Goal: Task Accomplishment & Management: Manage account settings

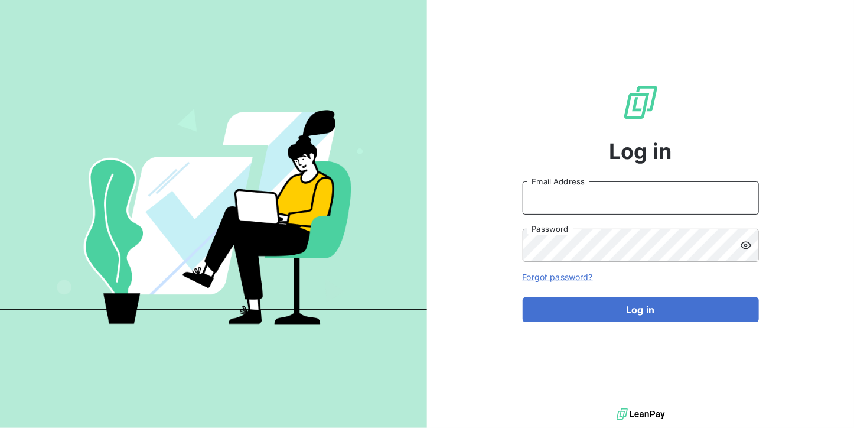
type input "[DOMAIN_NAME][EMAIL_ADDRESS][DOMAIN_NAME]"
click at [658, 190] on input "[DOMAIN_NAME][EMAIL_ADDRESS][DOMAIN_NAME]" at bounding box center [641, 197] width 236 height 33
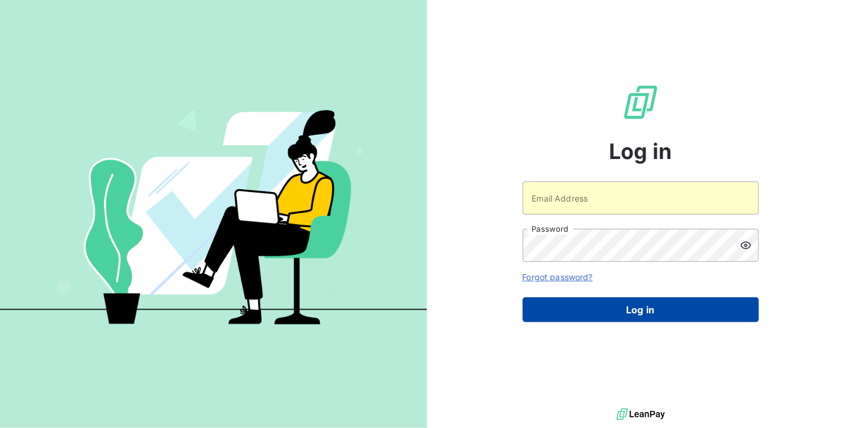
click at [601, 306] on button "Log in" at bounding box center [641, 309] width 236 height 25
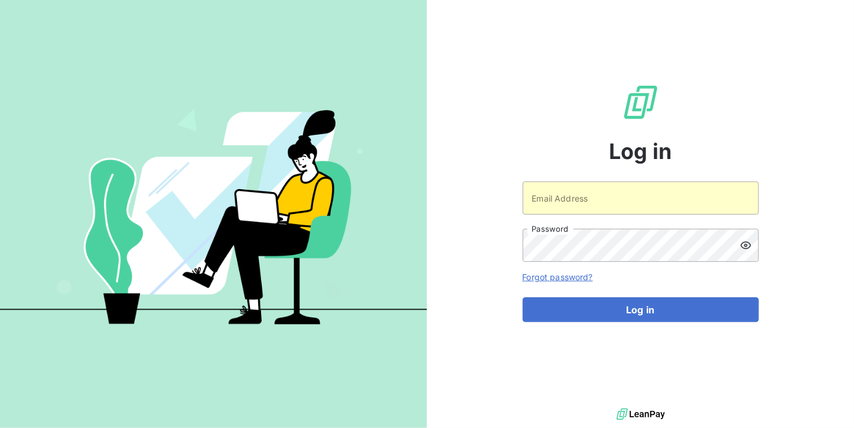
click at [629, 180] on div "Log in Email Address Password Forgot password? Log in" at bounding box center [641, 202] width 236 height 405
click at [626, 194] on input "Email Address" at bounding box center [641, 197] width 236 height 33
type input "[EMAIL_ADDRESS][DOMAIN_NAME]"
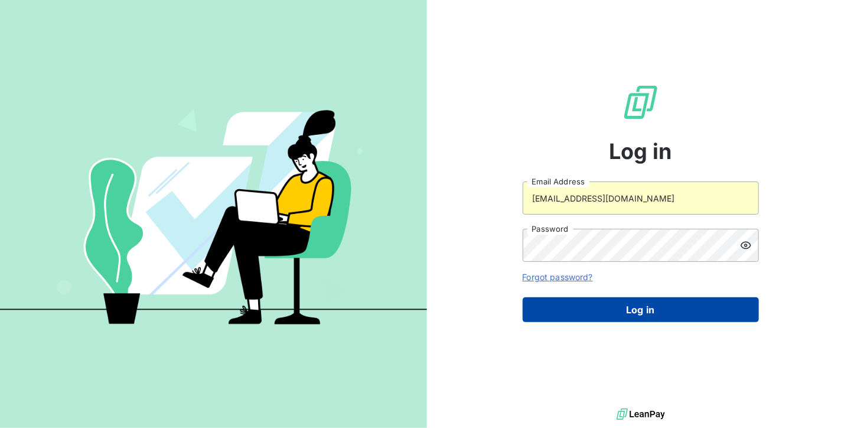
click at [596, 302] on button "Log in" at bounding box center [641, 309] width 236 height 25
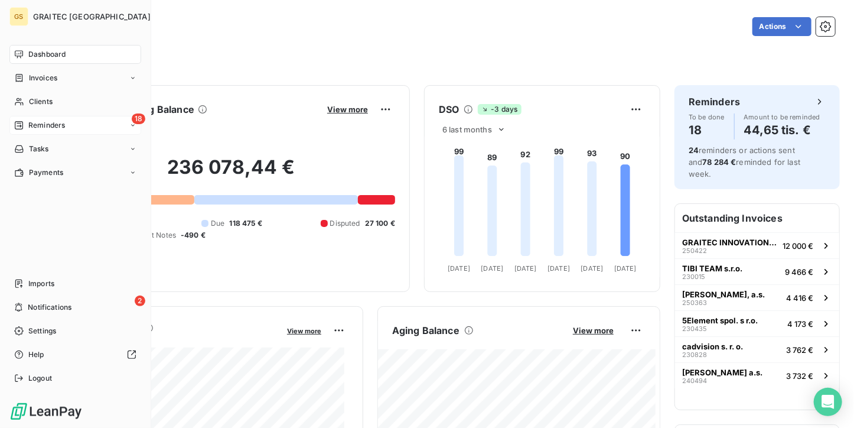
click at [25, 128] on div "Reminders" at bounding box center [39, 125] width 51 height 11
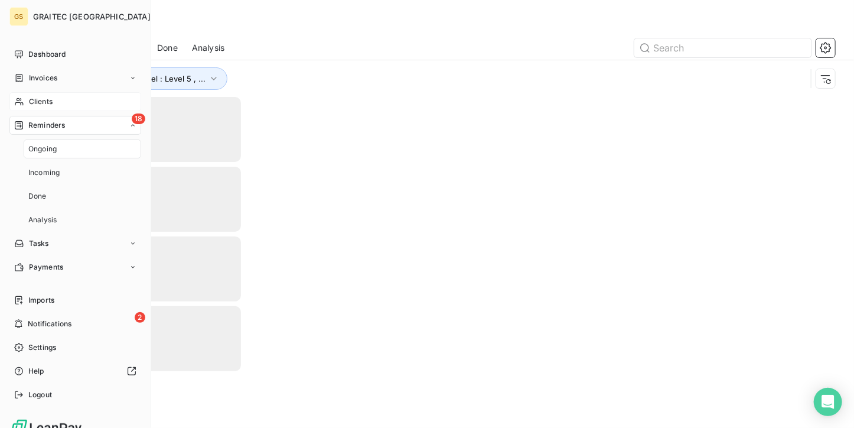
click at [47, 99] on span "Clients" at bounding box center [41, 101] width 24 height 11
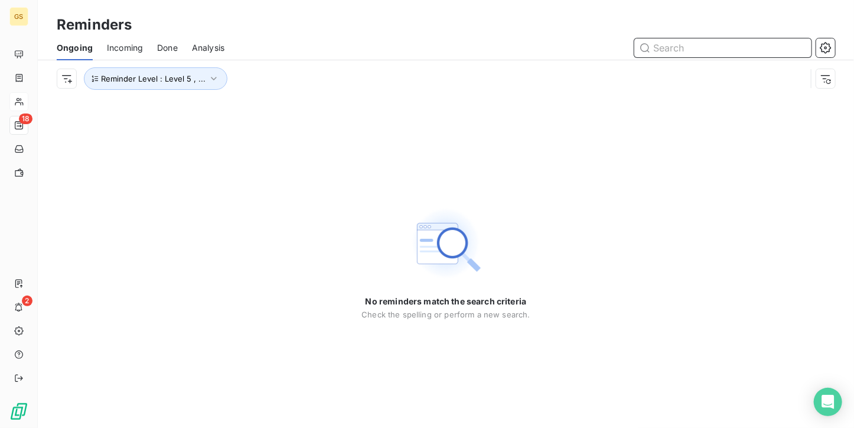
click at [666, 47] on input "text" at bounding box center [723, 47] width 177 height 19
type input "5elem"
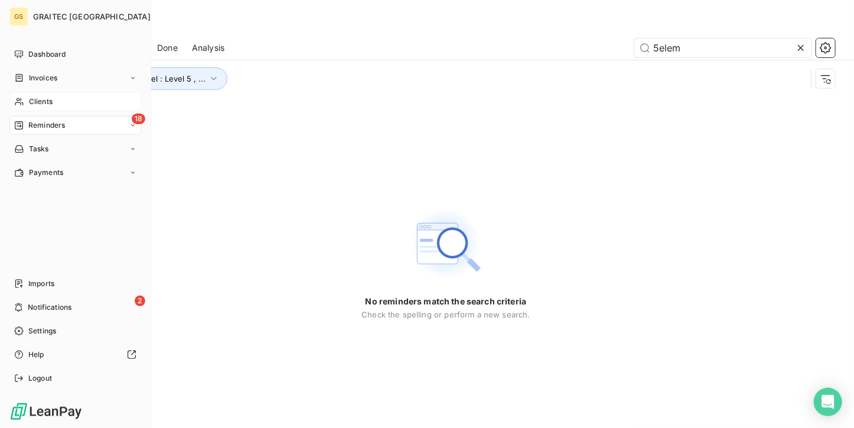
click at [27, 102] on div "Clients" at bounding box center [75, 101] width 132 height 19
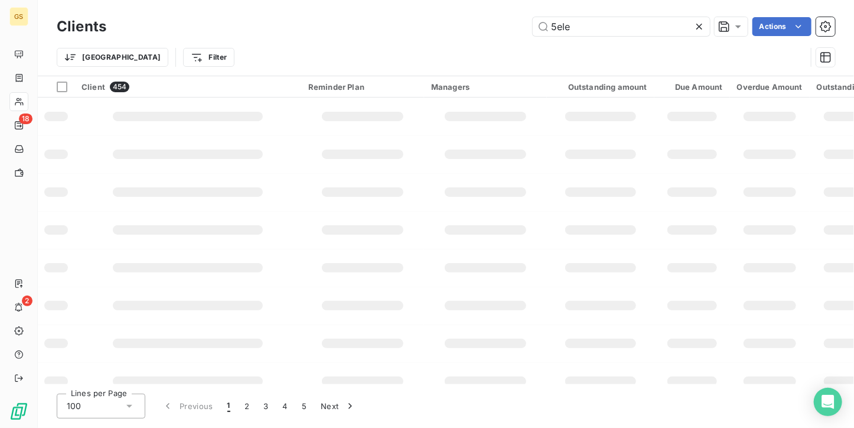
type input "5ele"
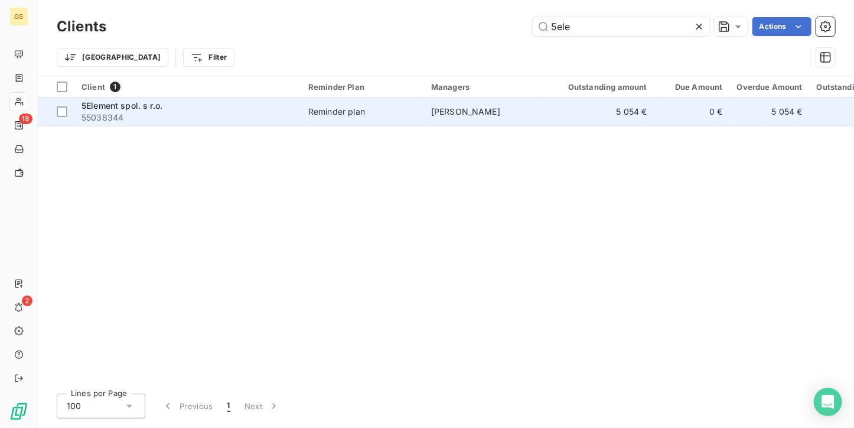
click at [255, 115] on span "55038344" at bounding box center [188, 118] width 213 height 12
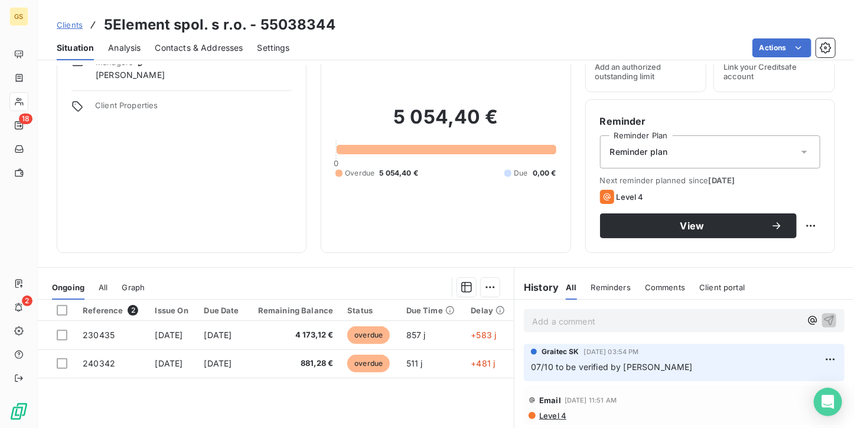
scroll to position [118, 0]
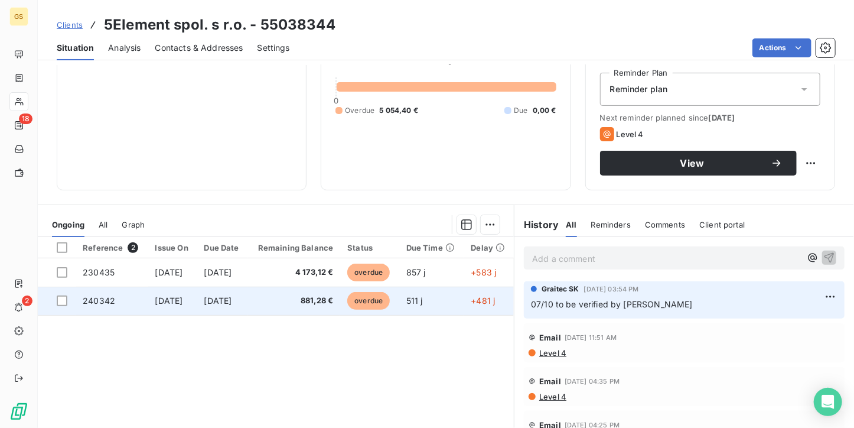
click at [287, 295] on span "881,28 €" at bounding box center [294, 301] width 79 height 12
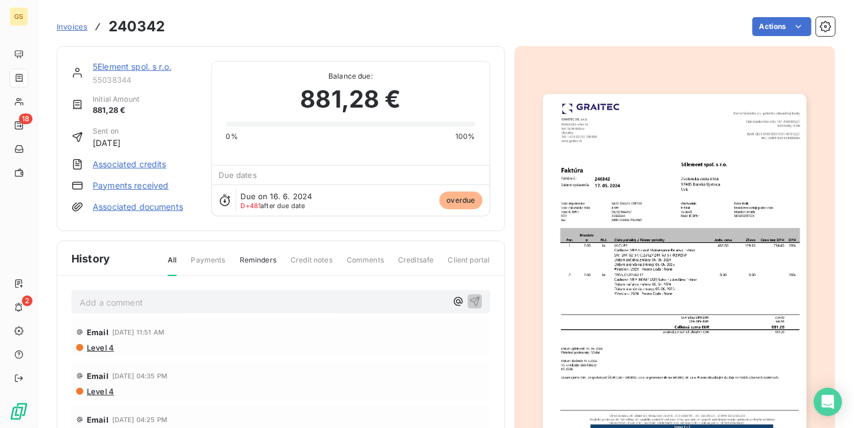
click at [679, 183] on img "button" at bounding box center [675, 280] width 264 height 373
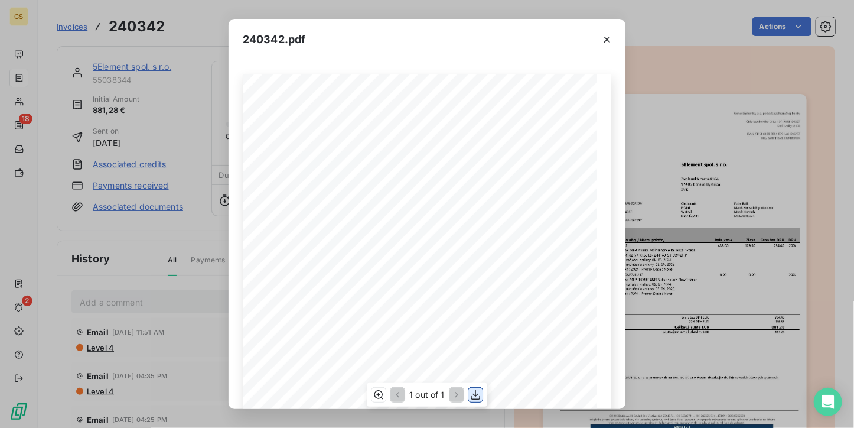
click at [476, 392] on icon "button" at bounding box center [476, 395] width 12 height 12
click at [607, 35] on icon "button" at bounding box center [608, 40] width 12 height 12
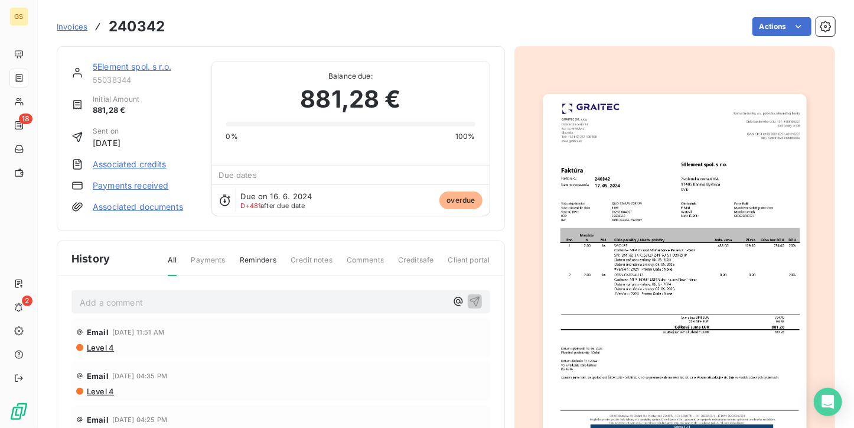
click at [125, 70] on link "5Element spol. s r.o." at bounding box center [132, 66] width 79 height 10
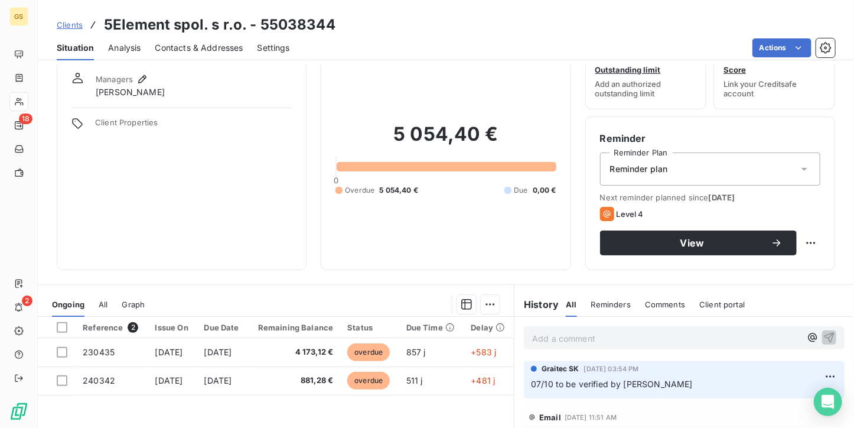
scroll to position [59, 0]
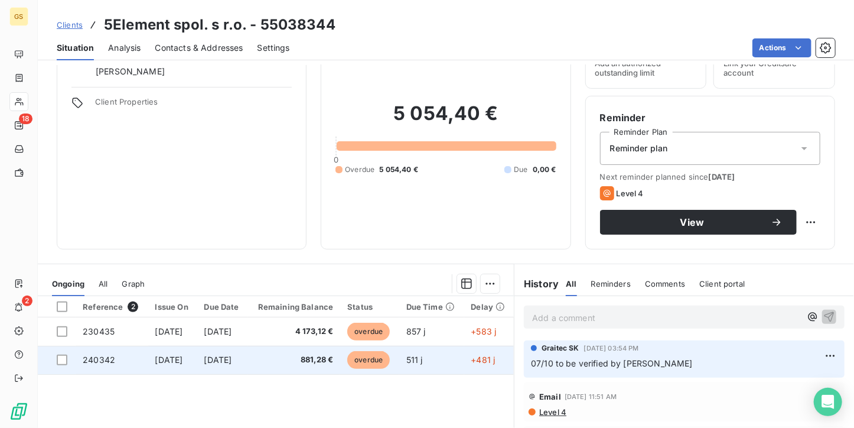
click at [248, 349] on td "[DATE]" at bounding box center [222, 360] width 51 height 28
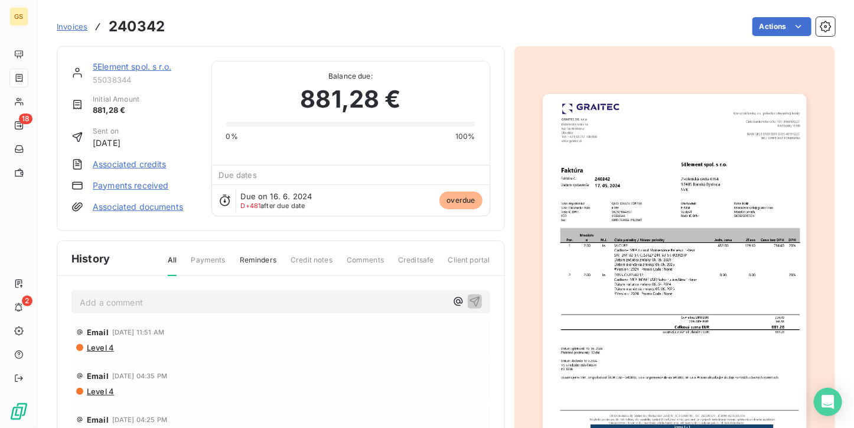
click at [698, 135] on img "button" at bounding box center [675, 280] width 264 height 373
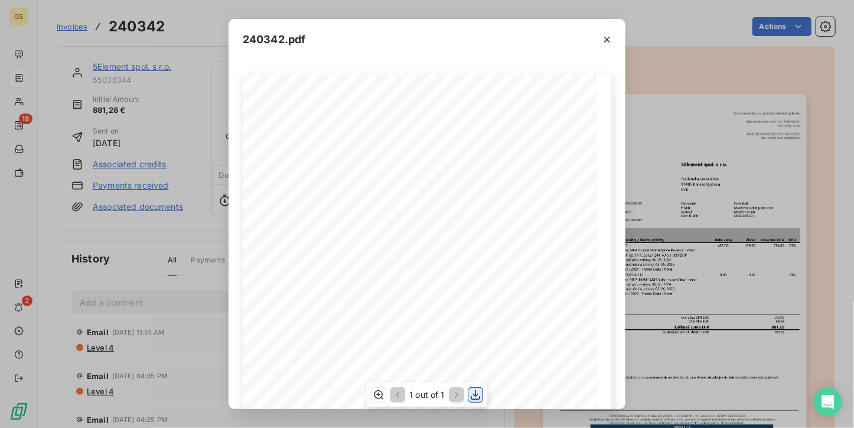
click at [473, 395] on icon "button" at bounding box center [476, 395] width 12 height 12
click at [603, 39] on icon "button" at bounding box center [608, 40] width 12 height 12
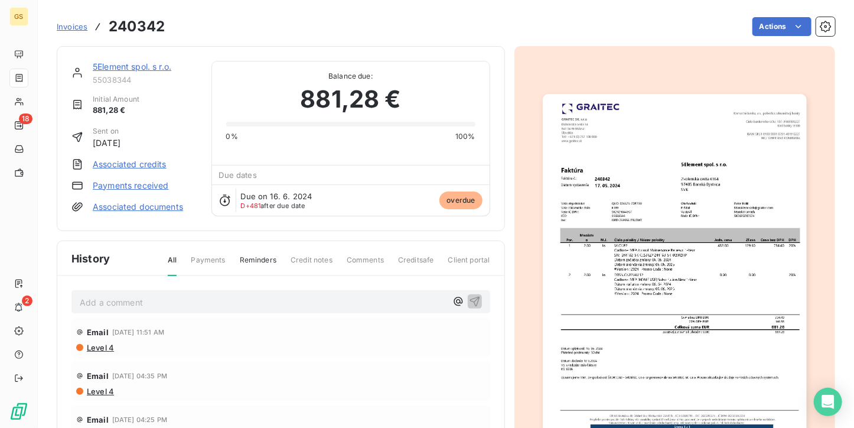
click at [116, 61] on div "5Element spol. s r.o." at bounding box center [145, 67] width 105 height 12
click at [109, 61] on link "5Element spol. s r.o." at bounding box center [132, 66] width 79 height 10
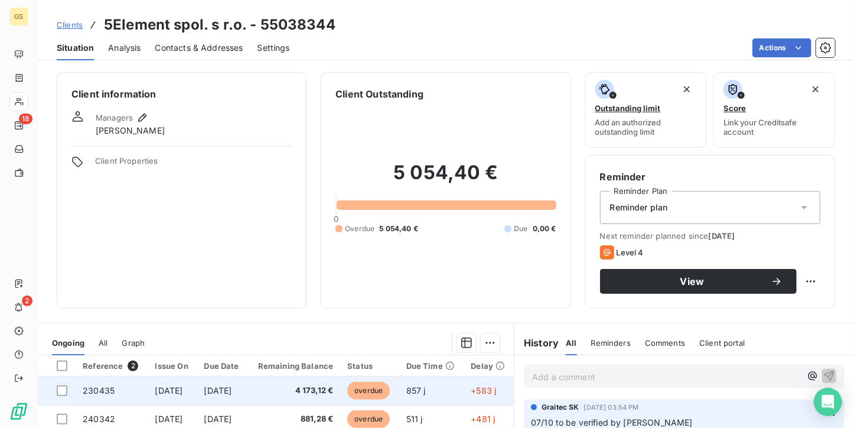
click at [181, 387] on span "[DATE]" at bounding box center [169, 390] width 28 height 10
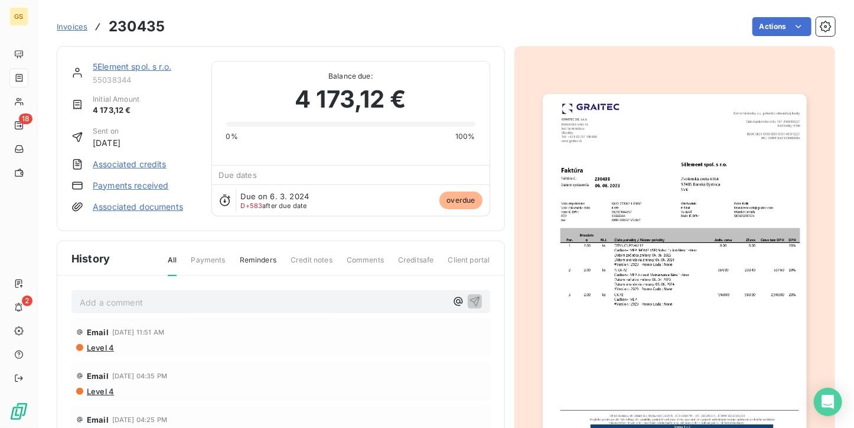
click at [615, 233] on img "button" at bounding box center [675, 280] width 264 height 373
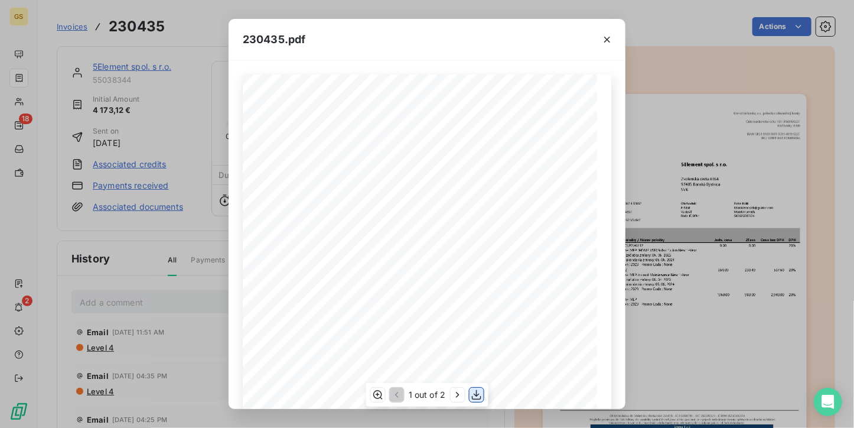
click at [473, 389] on icon "button" at bounding box center [476, 395] width 12 height 12
click at [607, 37] on icon "button" at bounding box center [608, 40] width 12 height 12
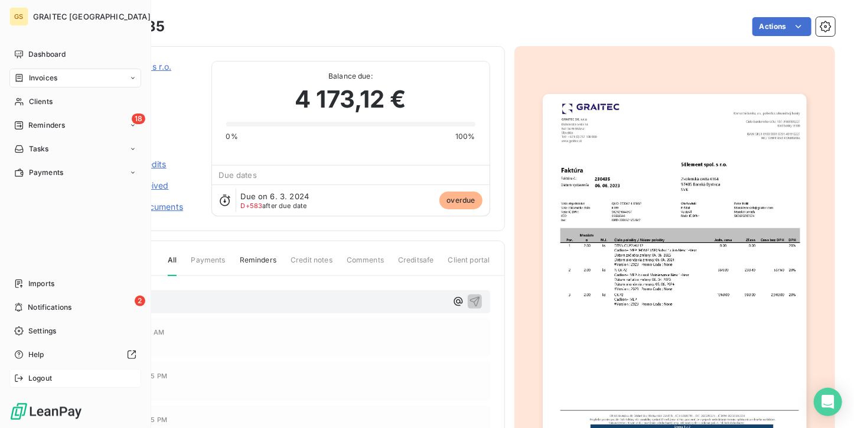
click at [28, 379] on span "Logout" at bounding box center [40, 378] width 24 height 11
